Goal: Task Accomplishment & Management: Manage account settings

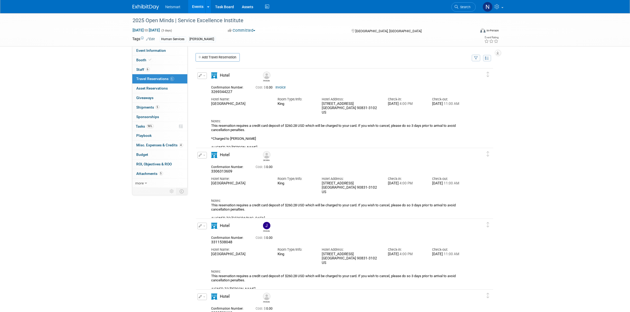
click at [202, 77] on button "button" at bounding box center [202, 75] width 10 height 7
click at [497, 5] on icon at bounding box center [498, 6] width 6 height 5
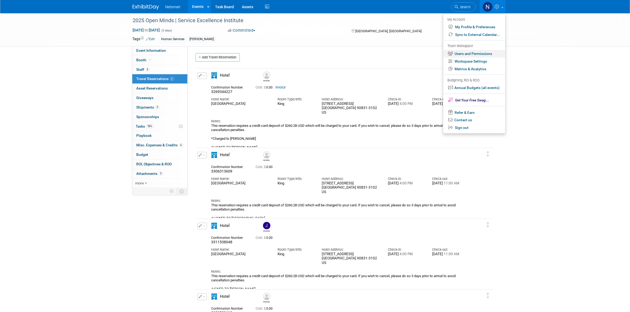
click at [471, 54] on link "Users and Permissions" at bounding box center [474, 54] width 62 height 8
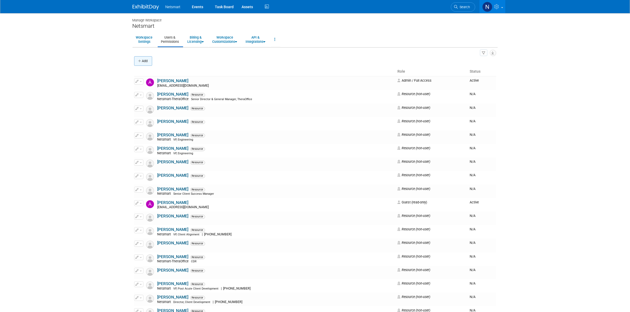
click at [147, 62] on button "Add" at bounding box center [143, 61] width 18 height 10
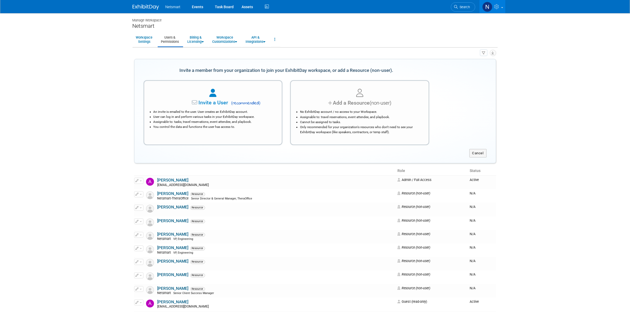
click at [347, 113] on li "No ExhibitDay account / no access to your Workspace." at bounding box center [361, 112] width 122 height 5
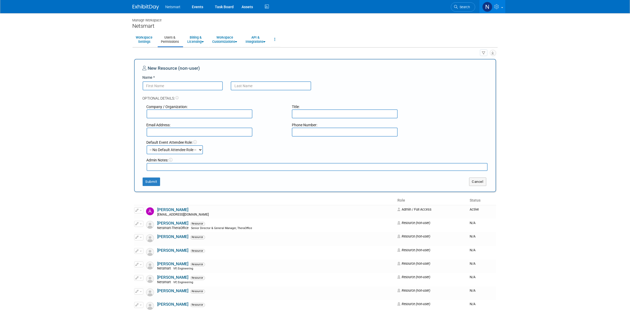
drag, startPoint x: 183, startPoint y: 85, endPoint x: 184, endPoint y: 88, distance: 2.8
click at [183, 85] on input "Name *" at bounding box center [183, 85] width 80 height 9
type input "Dane"
type input "Hrencher"
click at [146, 180] on button "Submit" at bounding box center [151, 182] width 17 height 8
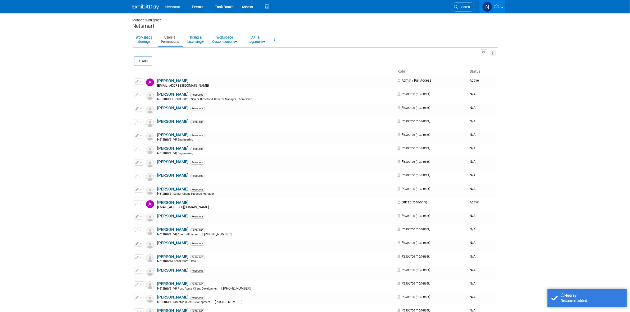
click at [174, 2] on li "Netsmart" at bounding box center [176, 5] width 23 height 8
click at [173, 4] on li "Netsmart" at bounding box center [176, 5] width 23 height 8
click at [171, 5] on span "Netsmart" at bounding box center [172, 7] width 15 height 4
click at [168, 6] on span "Netsmart" at bounding box center [172, 7] width 15 height 4
click at [219, 8] on link "Task Board" at bounding box center [224, 6] width 27 height 13
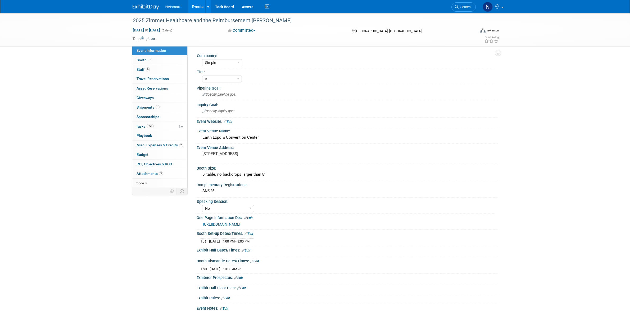
select select "Simple"
select select "3"
select select "No"
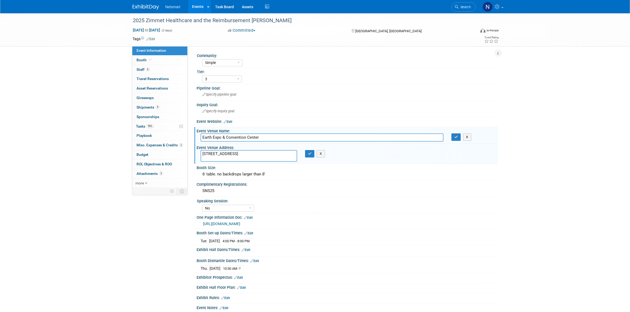
select select "Simple"
select select "3"
select select "No"
click at [306, 153] on button "button" at bounding box center [310, 153] width 10 height 7
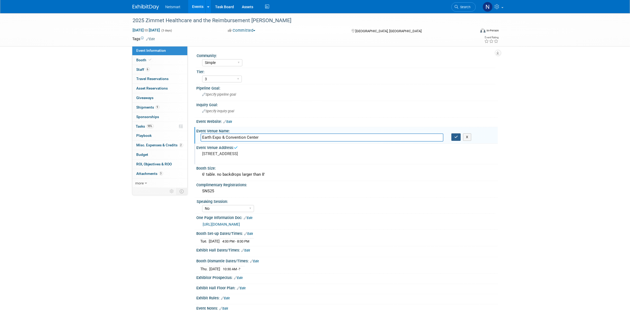
click at [454, 138] on icon "button" at bounding box center [456, 136] width 4 height 3
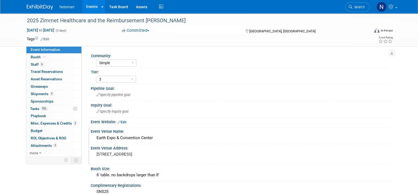
click at [345, 13] on div "Netsmart Events Add Event Bulk Upload Events Shareable Event Boards Recently Vi…" at bounding box center [209, 6] width 365 height 13
click at [358, 4] on link "Search" at bounding box center [357, 6] width 24 height 9
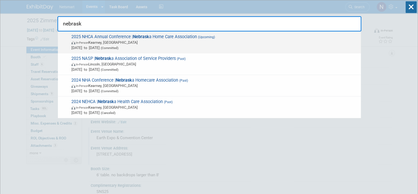
type input "nebrask"
click at [157, 36] on span "2025 NHCA Annual Conference | Nebrask a Home Care Association (Upcoming) In-Per…" at bounding box center [214, 42] width 289 height 16
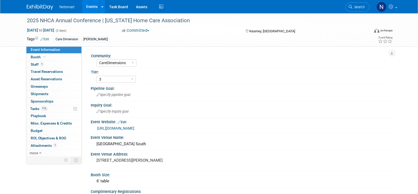
select select "CareDimensions"
select select "3"
select select "No"
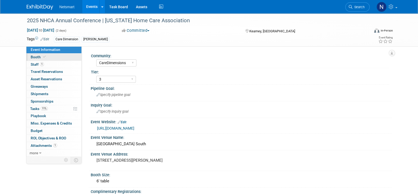
click at [59, 58] on link "Booth" at bounding box center [53, 56] width 55 height 7
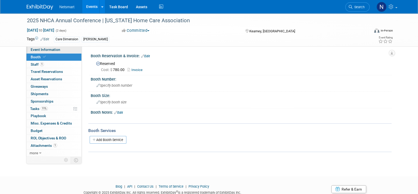
click at [69, 50] on link "Event Information" at bounding box center [53, 49] width 55 height 7
select select "CareDimensions"
select select "3"
select select "No"
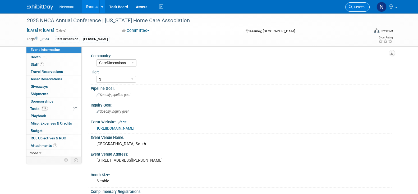
click at [361, 3] on link "Search" at bounding box center [357, 6] width 24 height 9
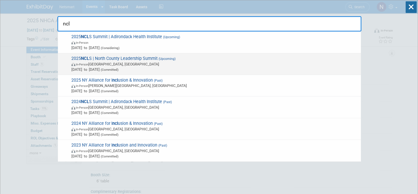
type input "ncl"
click at [141, 68] on span "Sep 24, 2025 to Sep 25, 2025 (Committed)" at bounding box center [214, 69] width 287 height 5
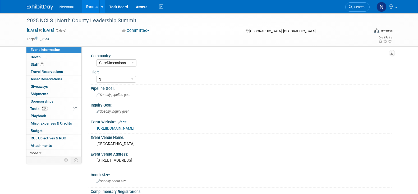
select select "CareDimensions"
select select "3"
select select "No"
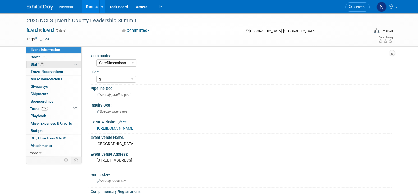
click at [49, 62] on link "2 Staff 2" at bounding box center [53, 64] width 55 height 7
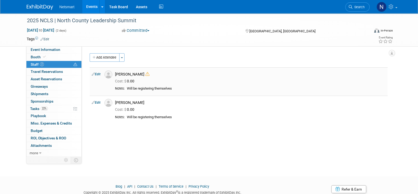
click at [148, 74] on icon at bounding box center [147, 74] width 4 height 4
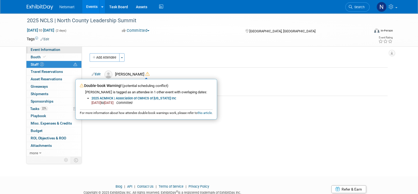
click at [52, 52] on link "Event Information" at bounding box center [53, 49] width 55 height 7
select select "CareDimensions"
select select "3"
select select "No"
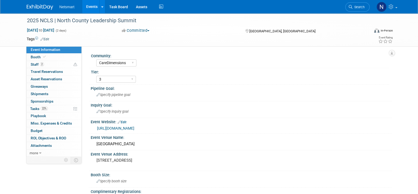
click at [134, 127] on link "[URL][DOMAIN_NAME]" at bounding box center [115, 128] width 37 height 4
click at [66, 64] on link "2 Staff 2" at bounding box center [53, 64] width 55 height 7
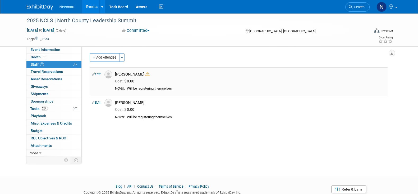
click at [147, 75] on icon at bounding box center [147, 74] width 4 height 4
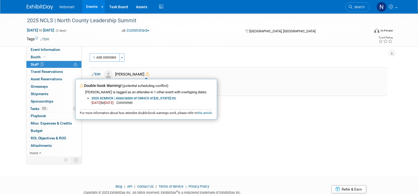
click at [139, 98] on link "2025 ACMHCK | Association of CMHCS of [US_STATE] Inc" at bounding box center [134, 98] width 85 height 4
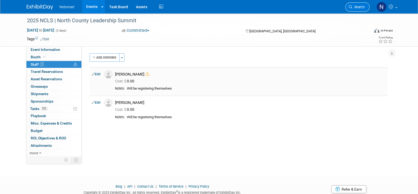
click at [357, 7] on span "Search" at bounding box center [359, 7] width 12 height 4
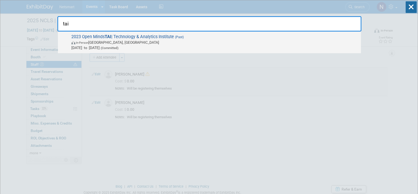
type input "tai"
click at [166, 37] on span "2023 Open Minds TAI | Technology & Analytics Institute (Past) In-Person Philade…" at bounding box center [214, 42] width 289 height 16
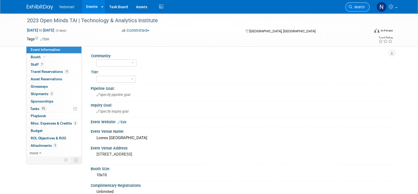
click at [353, 9] on link "Search" at bounding box center [357, 6] width 24 height 9
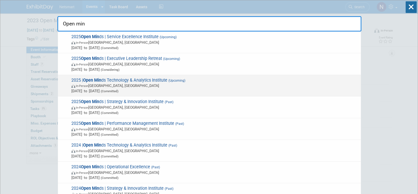
type input "Open min"
click at [131, 88] on span "Oct 21, 2025 to Oct 23, 2025 (Committed)" at bounding box center [214, 90] width 287 height 5
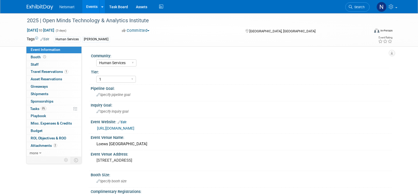
select select "Human Services"
select select "1"
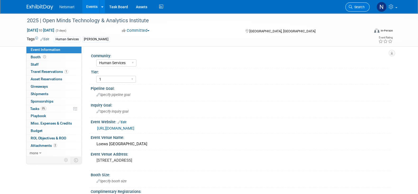
click at [353, 5] on span "Search" at bounding box center [359, 7] width 12 height 4
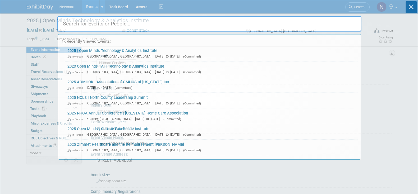
type input "z"
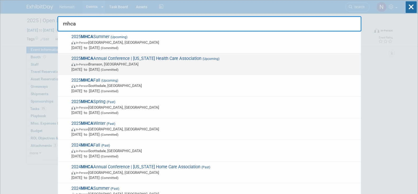
type input "mhca"
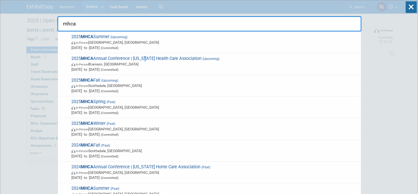
click at [145, 58] on span "2025 MHCA Annual Conference | [US_STATE] Health Care Association (Upcoming) In-…" at bounding box center [214, 64] width 289 height 16
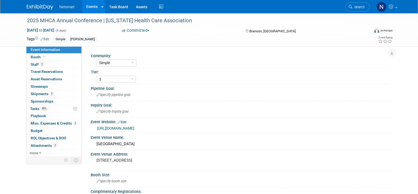
select select "Simple"
select select "3"
select select "No"
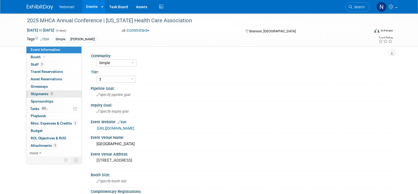
click at [60, 92] on link "3 Shipments 3" at bounding box center [53, 93] width 55 height 7
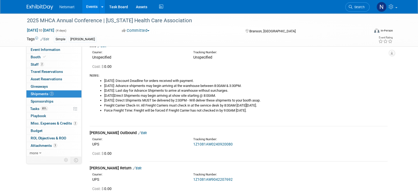
scroll to position [66, 0]
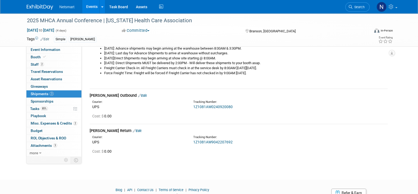
click at [378, 137] on div "Courier: UPS Tracking Number: 1Z1081AW9042207692" at bounding box center [239, 138] width 306 height 11
click at [359, 10] on link "Search" at bounding box center [357, 6] width 24 height 9
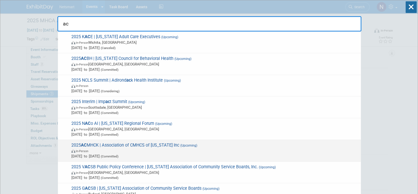
type input "ac"
click at [152, 144] on span "2025 AC MHCK | Association of CMHCS of Kansas Inc (Upcoming) In-Person Sep 23, …" at bounding box center [214, 150] width 289 height 16
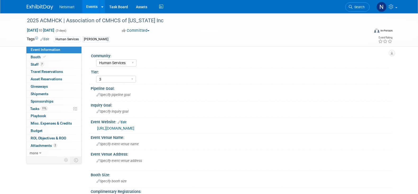
select select "Human Services"
select select "3"
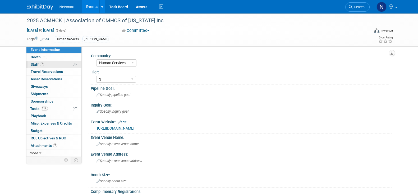
click at [57, 61] on link "7 Staff 7" at bounding box center [53, 64] width 55 height 7
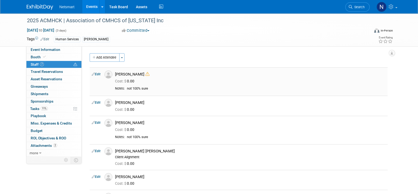
click at [96, 75] on link "Edit" at bounding box center [96, 74] width 9 height 4
select select "01ed30da-16c4-41e4-a24b-7f80c002b91d"
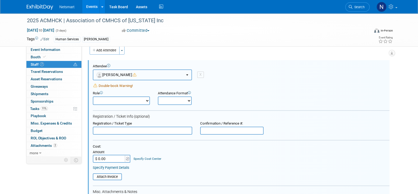
click at [123, 73] on span "[PERSON_NAME]" at bounding box center [117, 74] width 40 height 4
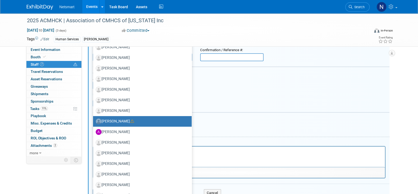
scroll to position [81, 0]
click at [407, 86] on div "2025 ACMHCK | Association of CMHCS of [US_STATE] Inc [DATE] to [DATE] (3 days) …" at bounding box center [209, 149] width 418 height 433
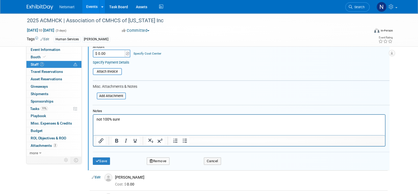
scroll to position [112, 0]
click at [163, 158] on button "Remove" at bounding box center [158, 160] width 23 height 7
click at [183, 162] on icon at bounding box center [183, 163] width 3 height 3
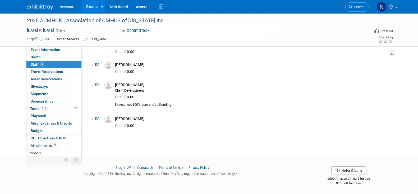
scroll to position [0, 0]
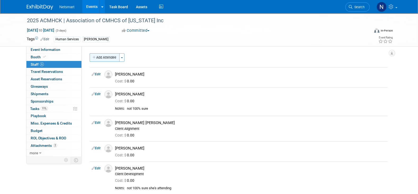
click at [107, 60] on button "Add Attendee" at bounding box center [105, 57] width 30 height 8
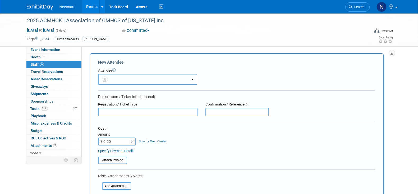
click at [135, 76] on button "button" at bounding box center [147, 79] width 99 height 11
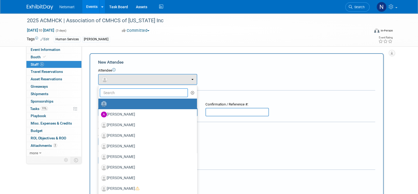
click at [135, 88] on input "text" at bounding box center [144, 92] width 89 height 9
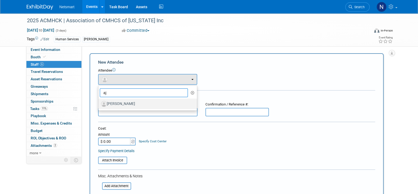
type input "aj"
click at [124, 102] on label "[PERSON_NAME]" at bounding box center [146, 103] width 91 height 8
click at [99, 102] on input "[PERSON_NAME]" at bounding box center [97, 102] width 3 height 3
select select "d204a297-a55b-4e92-a9ff-0b6c2c505c90"
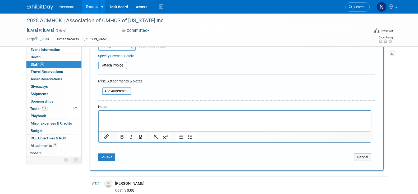
scroll to position [112, 0]
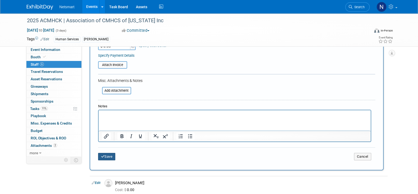
click at [111, 156] on button "Save" at bounding box center [106, 156] width 17 height 7
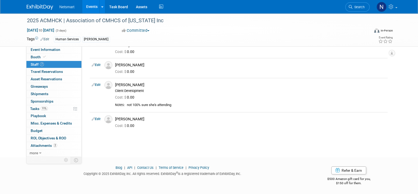
scroll to position [0, 0]
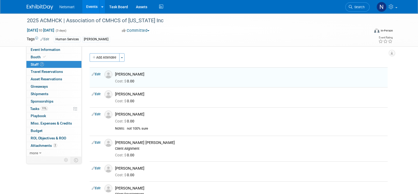
click at [222, 39] on div "Human Services Nina" at bounding box center [192, 40] width 277 height 6
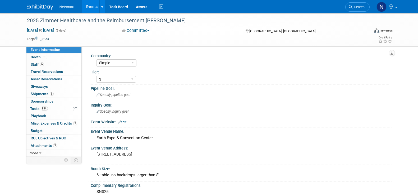
select select "Simple"
select select "3"
select select "No"
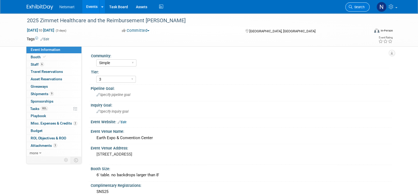
click at [355, 6] on span "Search" at bounding box center [359, 7] width 12 height 4
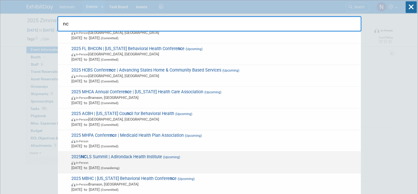
scroll to position [57, 0]
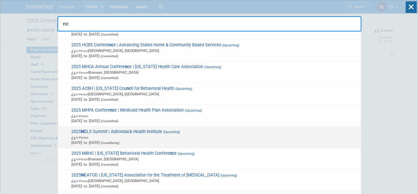
type input "nc"
click at [109, 136] on span "In-Person" at bounding box center [214, 136] width 287 height 5
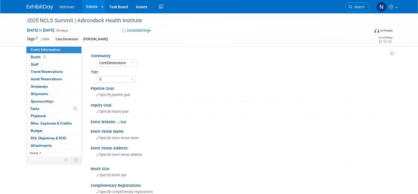
select select "CareDimensions"
select select "3"
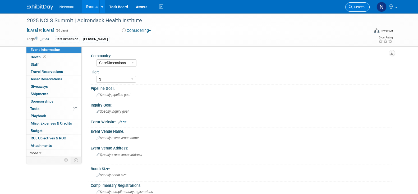
click at [356, 8] on span "Search" at bounding box center [359, 7] width 12 height 4
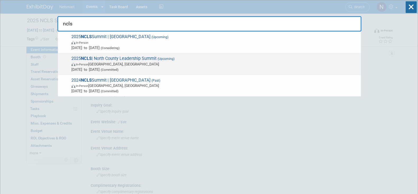
type input "ncls"
click at [145, 66] on span "In-Person Lake Placid, NY" at bounding box center [214, 63] width 287 height 5
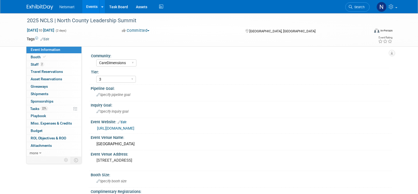
select select "CareDimensions"
select select "3"
select select "No"
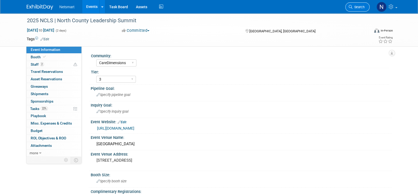
click at [355, 7] on span "Search" at bounding box center [359, 7] width 12 height 4
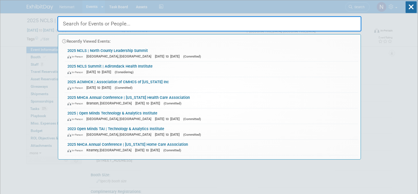
select select "CareDimensions"
select select "3"
select select "No"
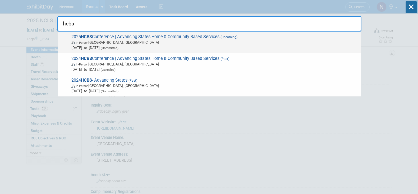
type input "hcbs"
click at [175, 39] on span "2025 HCBS Conference | Advancing States Home & Community Based Services (Upcomi…" at bounding box center [214, 42] width 289 height 16
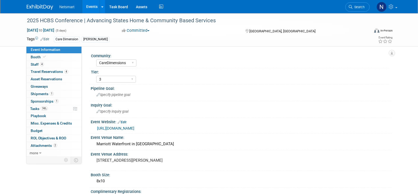
select select "CareDimensions"
select select "3"
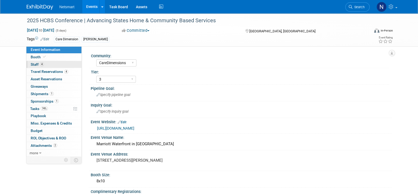
click at [49, 63] on link "4 Staff 4" at bounding box center [53, 64] width 55 height 7
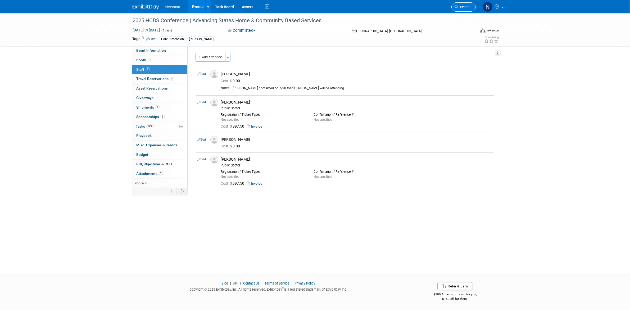
click at [418, 8] on span "Search" at bounding box center [464, 7] width 12 height 4
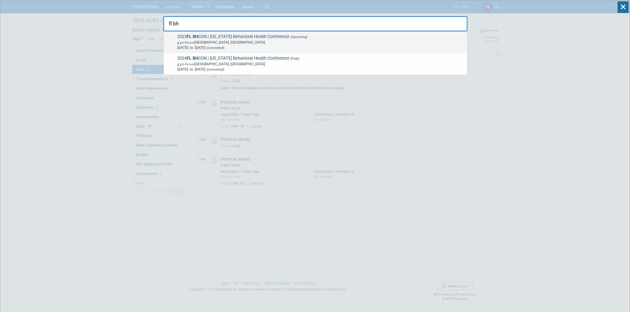
type input "fl bh"
click at [217, 32] on div "2025 FL BH CON | [US_STATE] Behavioral Health Conference (Upcoming) In-Person […" at bounding box center [315, 42] width 303 height 22
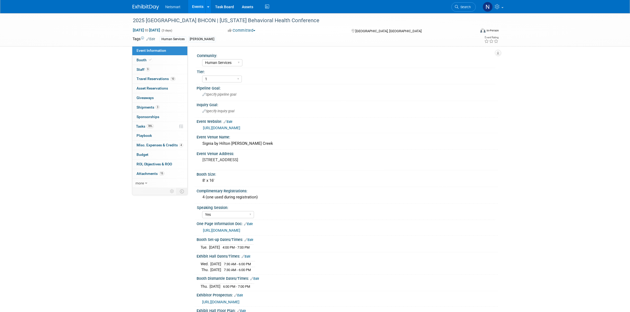
select select "Human Services"
select select "1"
select select "Yes"
click at [240, 127] on link "https://web.cvent.com/event/b2041138-70c8-466e-982e-89adffb15092/websitePage:79…" at bounding box center [221, 128] width 37 height 4
click at [156, 68] on link "9 Staff 9" at bounding box center [159, 69] width 55 height 9
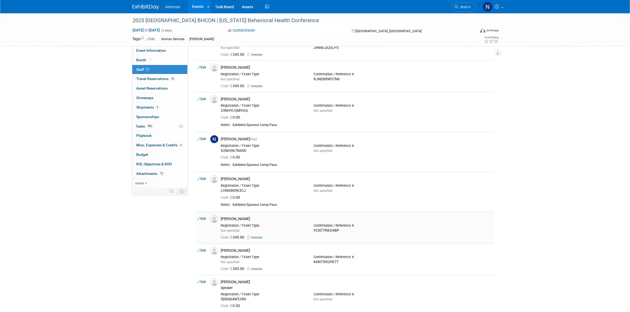
scroll to position [99, 0]
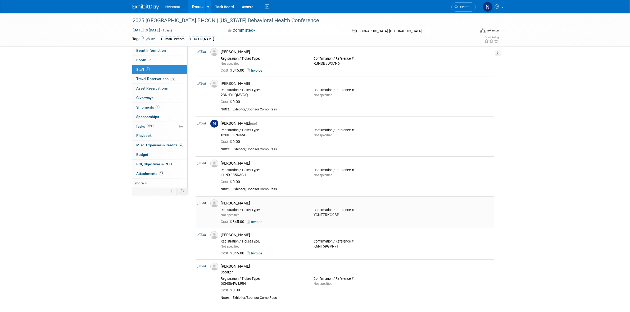
click at [330, 218] on div "Cost: $ 345.00 Invoice" at bounding box center [356, 222] width 279 height 8
click at [329, 216] on div "YCNT7RKG9BP" at bounding box center [356, 215] width 85 height 5
copy div "YCNT7RKG9BP"
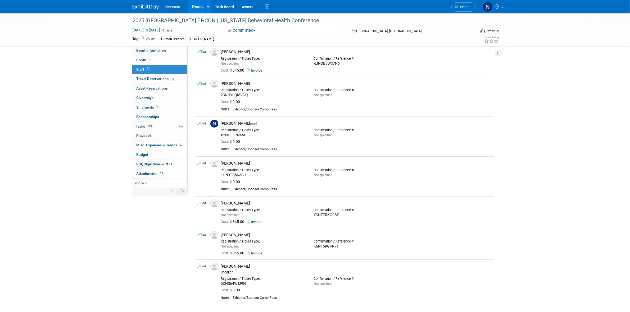
click at [545, 192] on div "2025 FL BHCON | Florida Behavioral Health Conference Aug 20, 2025 to Aug 22, 20…" at bounding box center [315, 117] width 630 height 407
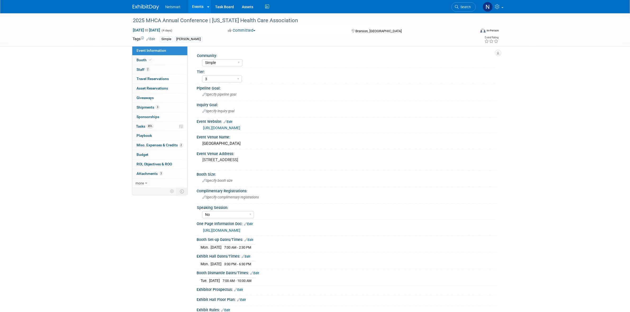
select select "Simple"
select select "3"
select select "No"
click at [154, 109] on span "Shipments 3" at bounding box center [147, 107] width 23 height 4
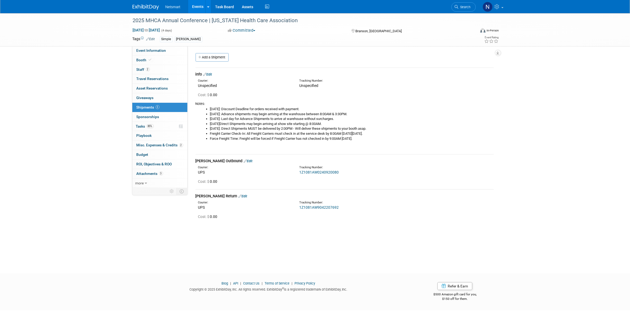
click at [244, 159] on link "Edit" at bounding box center [248, 161] width 9 height 4
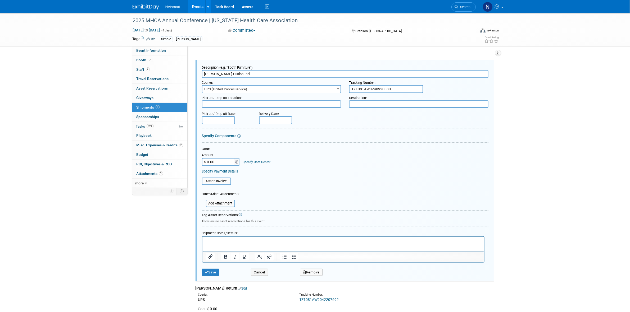
click at [219, 242] on p "Rich Text Area. Press ALT-0 for help." at bounding box center [342, 241] width 275 height 5
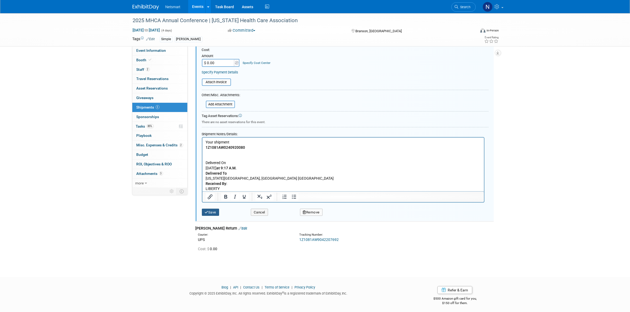
click at [215, 213] on button "Save" at bounding box center [210, 212] width 17 height 7
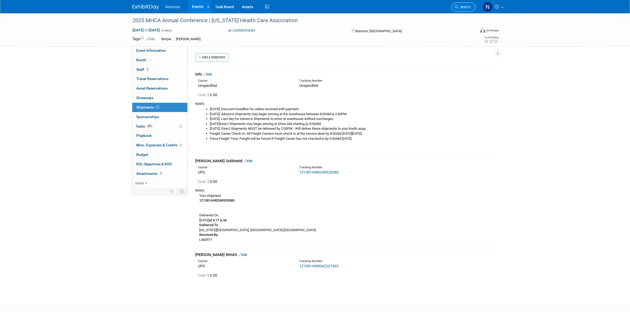
click at [463, 3] on link "Search" at bounding box center [463, 6] width 24 height 9
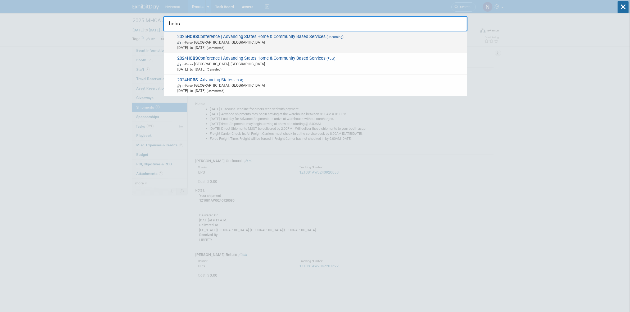
type input "hcbs"
click at [246, 37] on span "2025 HCBS Conference | Advancing States Home & Community Based Services (Upcomi…" at bounding box center [320, 42] width 289 height 16
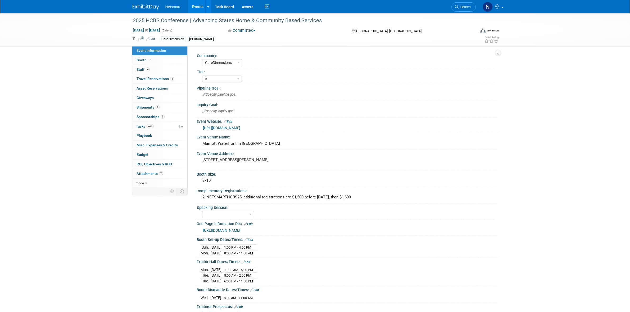
select select "CareDimensions"
select select "3"
click at [240, 229] on link "[URL][DOMAIN_NAME]" at bounding box center [221, 231] width 37 height 4
click at [224, 1] on link "Task Board" at bounding box center [224, 6] width 27 height 13
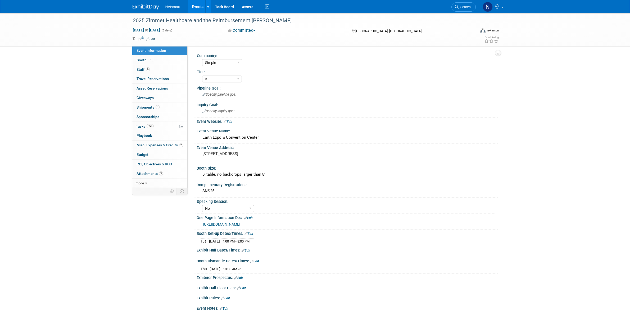
select select "Simple"
select select "3"
select select "No"
click at [162, 145] on span "Misc. Expenses & Credits 2" at bounding box center [159, 145] width 47 height 4
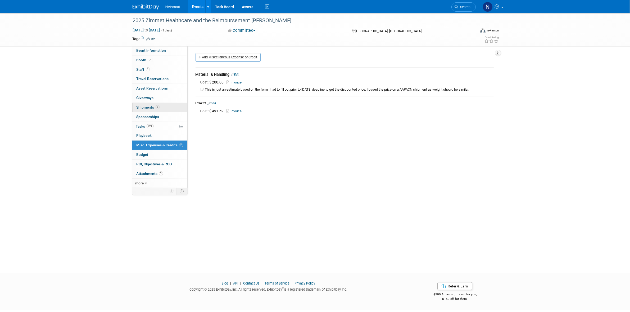
click at [158, 106] on span "9" at bounding box center [158, 107] width 4 height 4
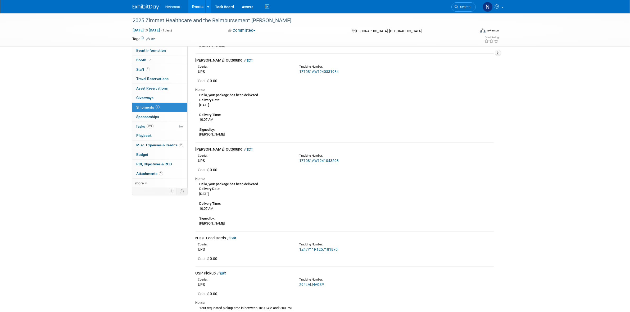
scroll to position [331, 0]
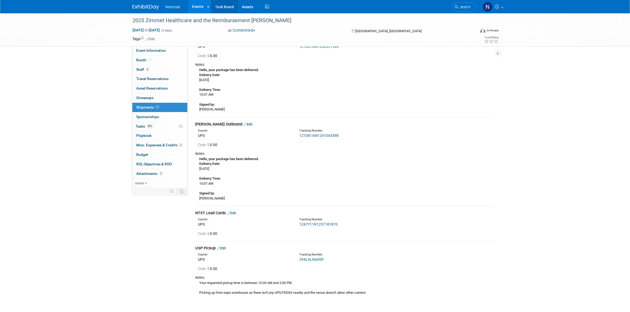
click at [220, 9] on link "Task Board" at bounding box center [224, 6] width 27 height 13
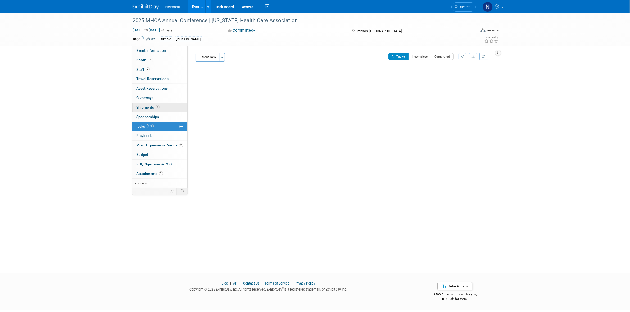
click at [165, 105] on link "3 Shipments 3" at bounding box center [159, 107] width 55 height 9
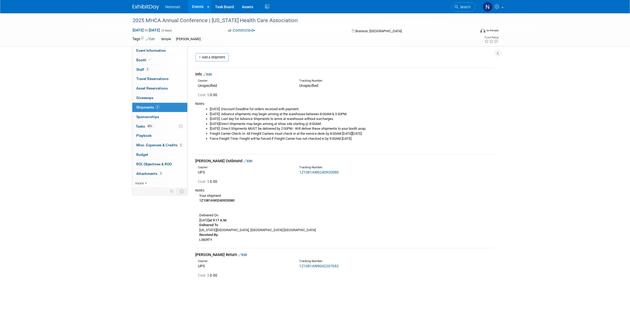
click at [311, 171] on link "1Z1081AW0240920080" at bounding box center [318, 172] width 39 height 4
click at [220, 7] on link "Task Board" at bounding box center [224, 6] width 27 height 13
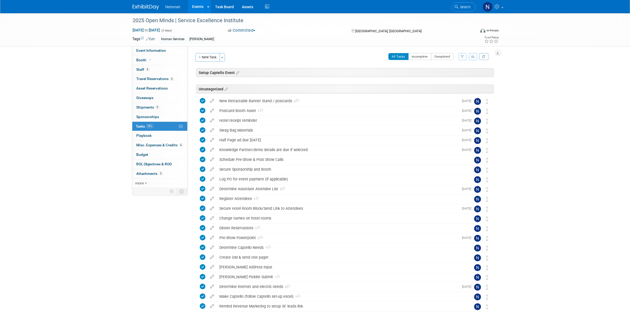
click at [209, 58] on button "New Task" at bounding box center [207, 57] width 24 height 8
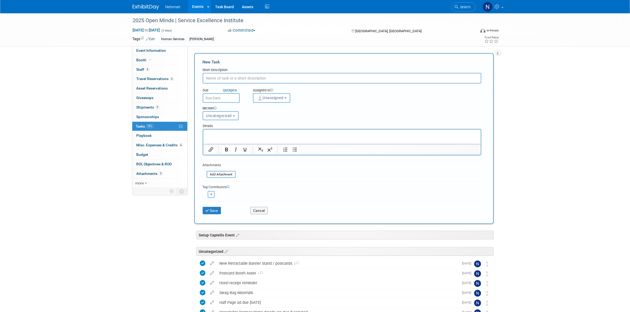
click at [223, 78] on input "text" at bounding box center [342, 78] width 279 height 11
click at [224, 78] on input "Tricia's cancled room fee" at bounding box center [342, 78] width 279 height 11
type input "[PERSON_NAME]'s canceled room fee"
click at [272, 99] on button "Unassigned" at bounding box center [272, 98] width 38 height 10
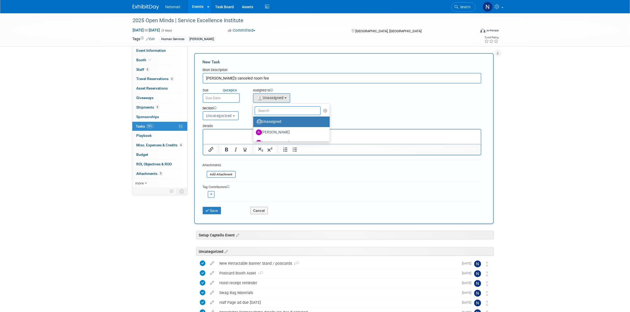
click at [275, 110] on input "text" at bounding box center [287, 110] width 66 height 9
type input "nin"
drag, startPoint x: 274, startPoint y: 120, endPoint x: 63, endPoint y: 2, distance: 241.6
click at [274, 120] on label "Nina Finn (me)" at bounding box center [283, 122] width 55 height 8
click at [254, 120] on input "Nina Finn (me)" at bounding box center [251, 121] width 3 height 3
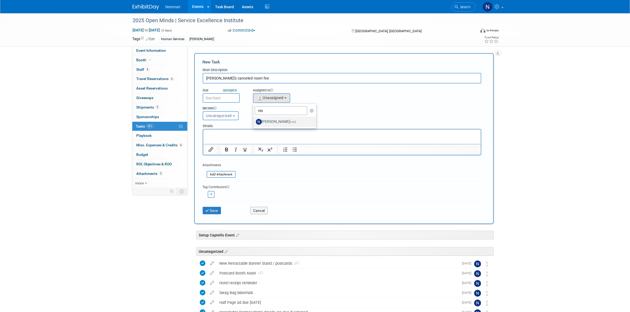
select select "a52b5e8a-b2fd-4a4e-8599-2a3670a086e7"
click at [243, 132] on p "Rich Text Area. Press ALT-0 for help." at bounding box center [341, 133] width 271 height 5
click at [320, 133] on p "They canceled Tricia's room as it was booked one day in advanced toher arrival." at bounding box center [341, 133] width 271 height 5
click at [352, 134] on p "They canceled Tricia's room as it was booked one day in advanced to her arrival." at bounding box center [341, 133] width 271 height 5
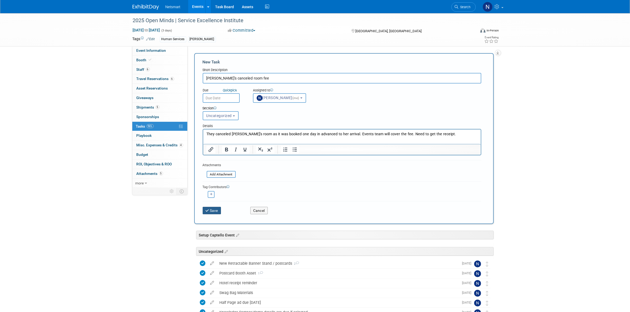
click at [211, 209] on button "Save" at bounding box center [212, 210] width 19 height 7
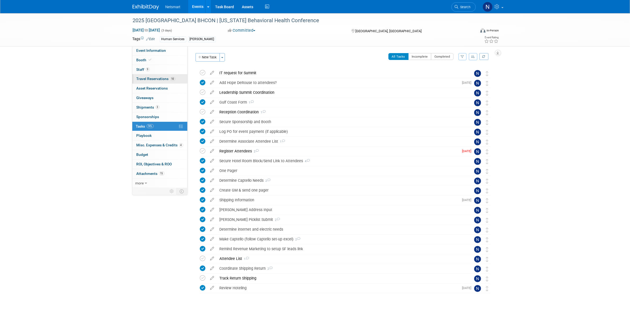
click at [152, 81] on span "Travel Reservations 10" at bounding box center [155, 79] width 39 height 4
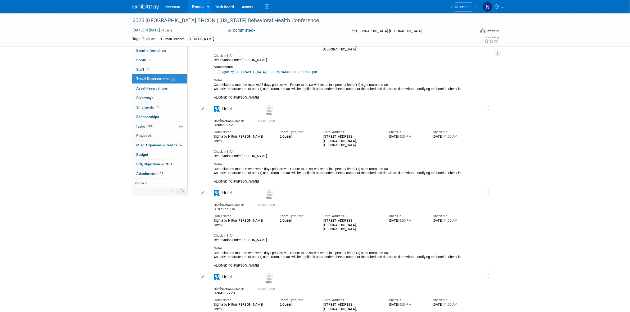
scroll to position [66, 0]
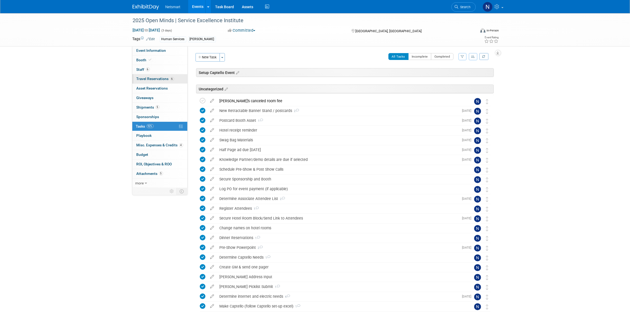
click at [161, 79] on span "Travel Reservations 6" at bounding box center [155, 79] width 38 height 4
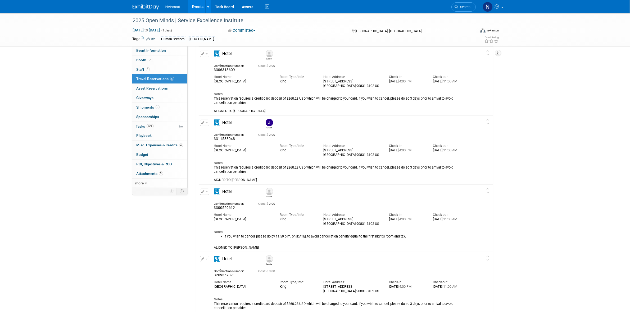
scroll to position [132, 0]
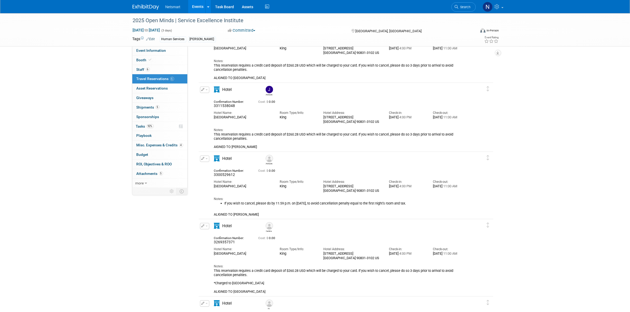
click at [227, 175] on span "3300529612" at bounding box center [224, 175] width 21 height 4
copy span "3300529612"
click at [249, 184] on div "Hotel Name:" at bounding box center [243, 182] width 58 height 4
click at [82, 168] on div "2025 Open Minds | Service Excellence Institute Aug 12, 2025 to Aug 14, 2025 (3 …" at bounding box center [315, 122] width 630 height 482
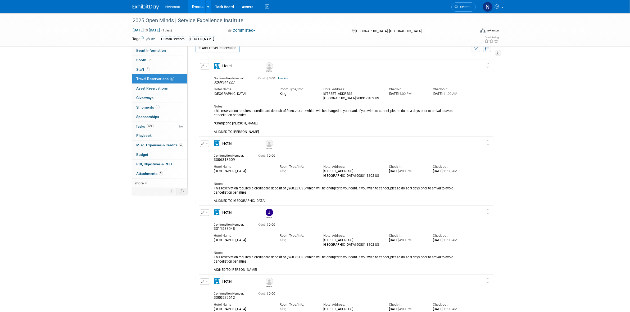
scroll to position [0, 0]
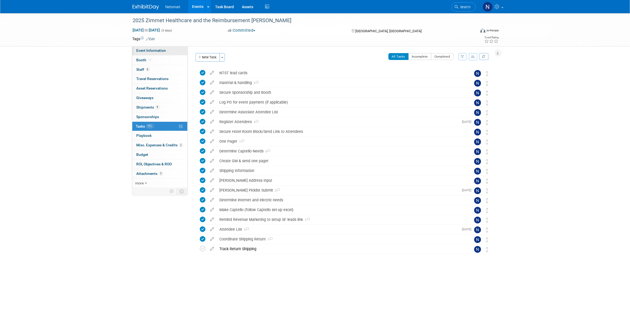
click at [150, 51] on span "Event Information" at bounding box center [151, 50] width 30 height 4
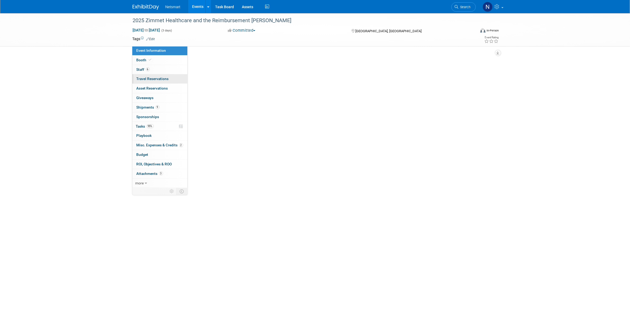
select select "Simple"
select select "3"
select select "No"
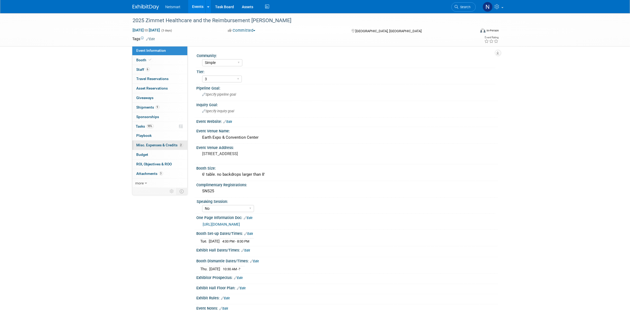
click at [158, 145] on span "Misc. Expenses & Credits 2" at bounding box center [159, 145] width 47 height 4
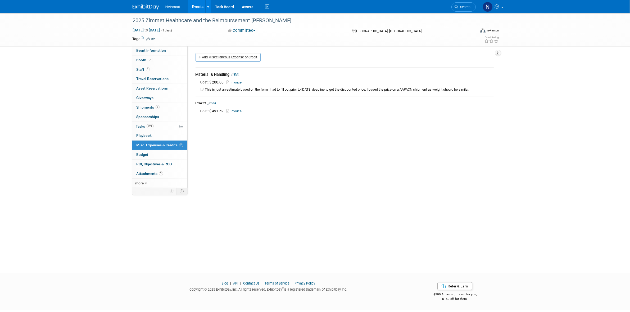
click at [237, 74] on link "Edit" at bounding box center [235, 75] width 9 height 4
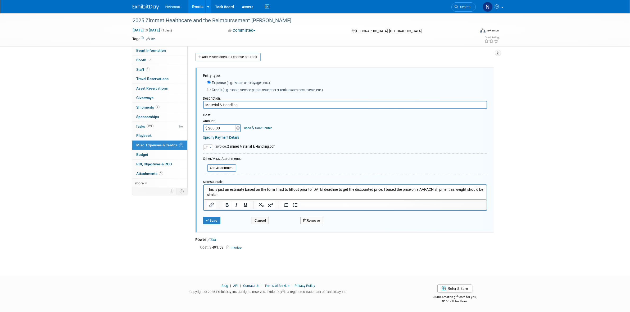
click at [228, 122] on div "Amount" at bounding box center [222, 121] width 38 height 5
click at [226, 128] on input "$ 200.00" at bounding box center [219, 128] width 33 height 8
type input "$ 456.98"
click at [207, 148] on icon "button" at bounding box center [206, 147] width 4 height 3
click at [223, 154] on link "Replace with a new file" at bounding box center [229, 155] width 53 height 7
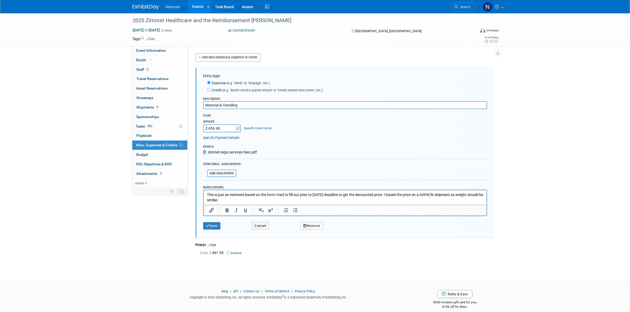
drag, startPoint x: 237, startPoint y: 201, endPoint x: 405, endPoint y: 384, distance: 248.8
click at [203, 194] on html "This is just an estimate based on the form I had to fill out prior to August 4t…" at bounding box center [344, 196] width 283 height 12
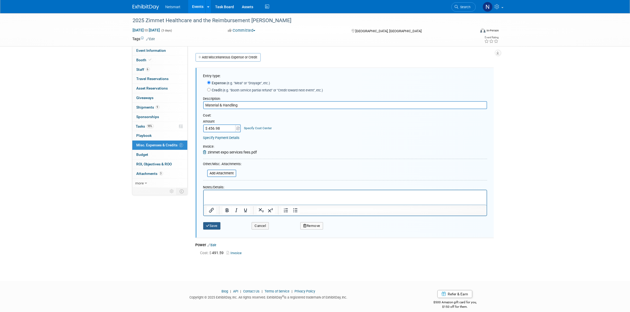
click at [212, 225] on button "Save" at bounding box center [211, 225] width 17 height 7
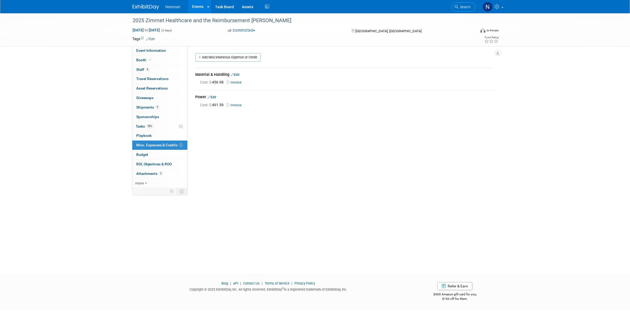
click at [239, 82] on link "Invoice" at bounding box center [235, 82] width 17 height 4
click at [216, 7] on link "Task Board" at bounding box center [224, 6] width 27 height 13
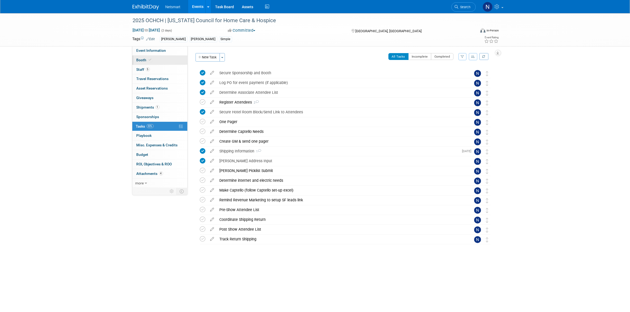
click at [157, 62] on link "Booth" at bounding box center [159, 60] width 55 height 9
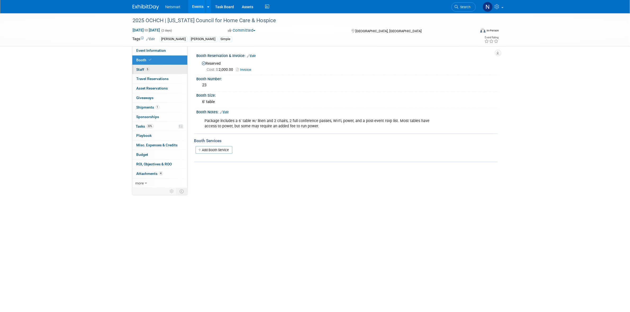
click at [159, 70] on link "5 Staff 5" at bounding box center [159, 69] width 55 height 9
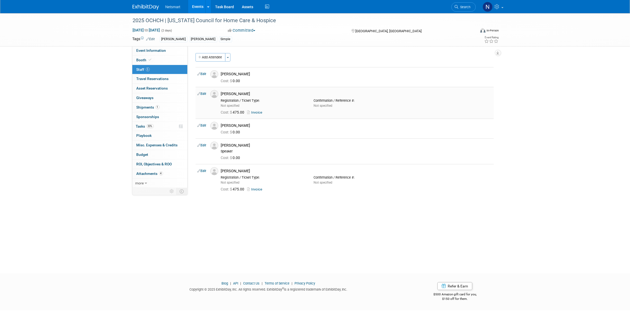
click at [202, 94] on link "Edit" at bounding box center [202, 94] width 9 height 4
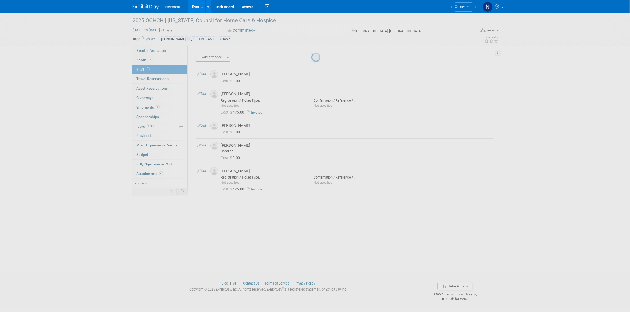
select select "cc5eebcd-3dad-4859-83a2-057d9b4ffa5d"
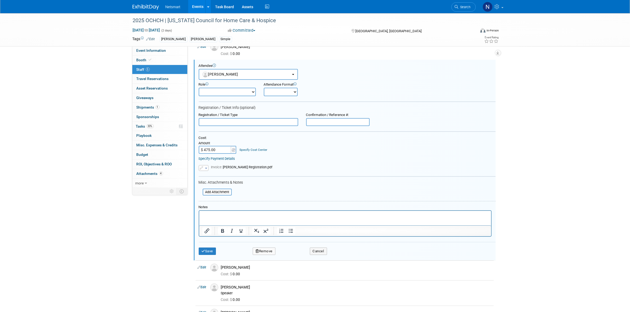
click at [219, 215] on p "Rich Text Area. Press ALT-0 for help." at bounding box center [345, 215] width 286 height 5
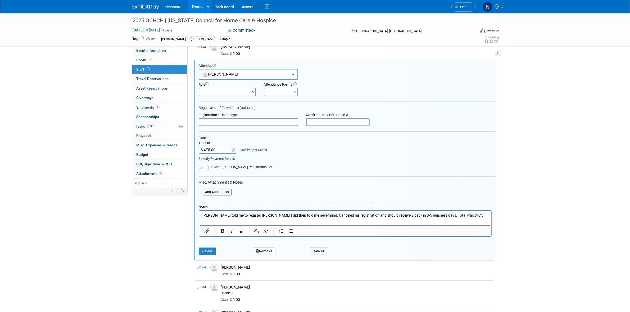
type input "$"
type input "$ 0.00"
click at [207, 251] on button "Save" at bounding box center [207, 251] width 17 height 7
